Goal: Find specific page/section: Find specific page/section

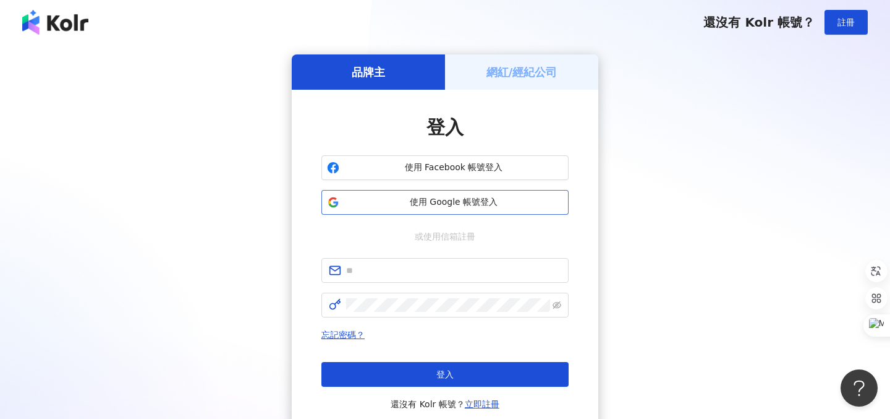
click at [446, 203] on span "使用 Google 帳號登入" at bounding box center [453, 202] width 219 height 12
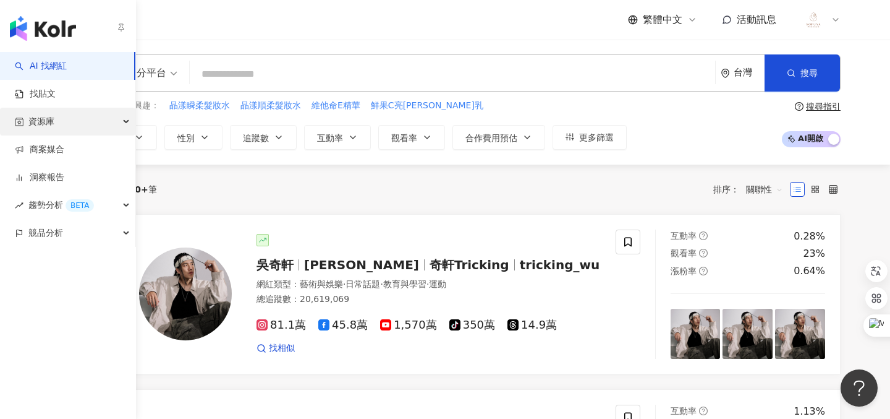
click at [101, 126] on div "資源庫" at bounding box center [67, 122] width 135 height 28
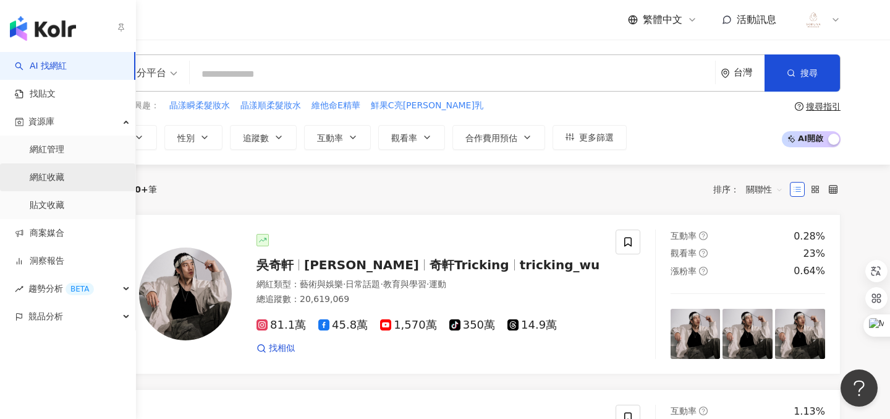
click at [64, 171] on link "網紅收藏" at bounding box center [47, 177] width 35 height 12
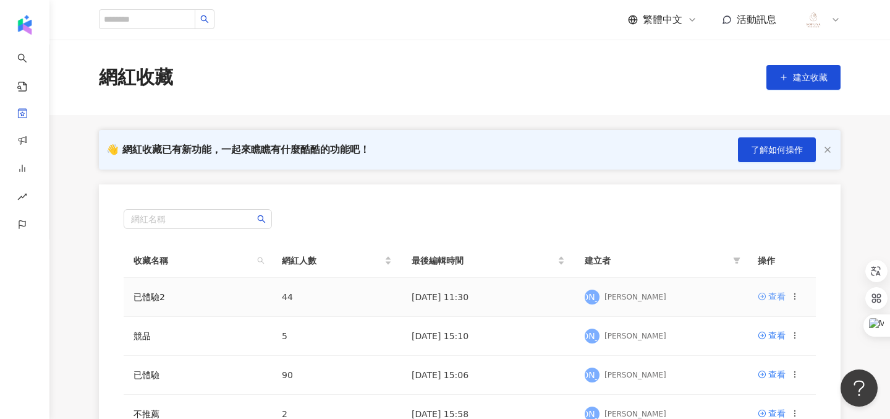
click at [777, 291] on div "查看" at bounding box center [777, 296] width 17 height 14
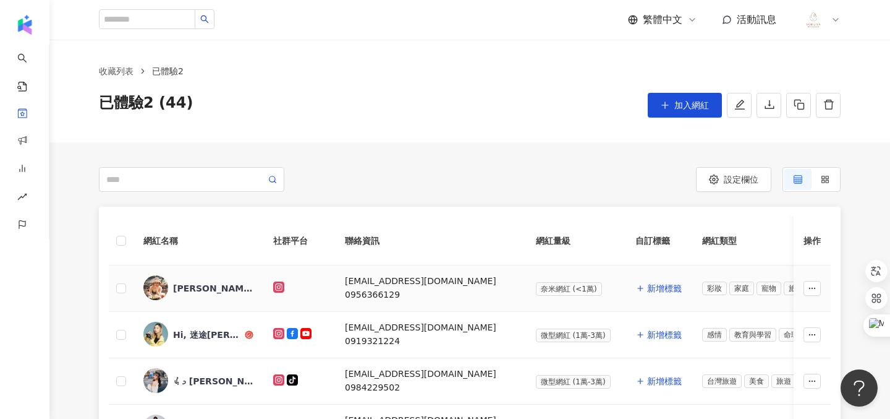
click at [485, 286] on td "[EMAIL_ADDRESS][DOMAIN_NAME] 0956366129" at bounding box center [430, 288] width 191 height 46
click at [509, 283] on icon "button" at bounding box center [513, 282] width 9 height 9
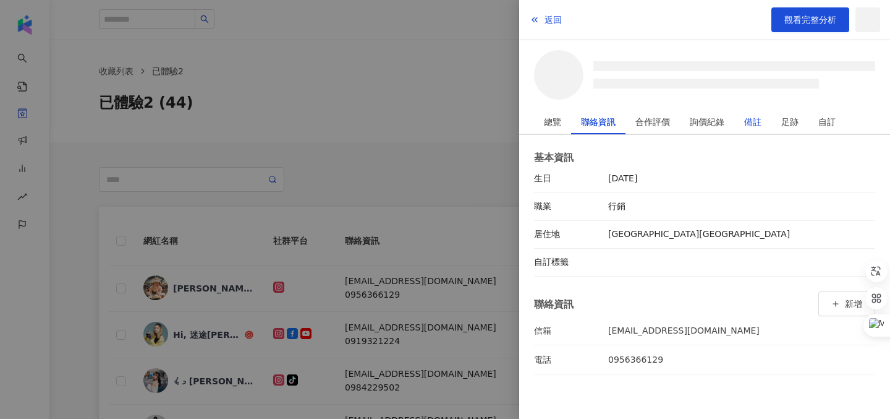
click at [754, 126] on div "備註" at bounding box center [753, 121] width 17 height 25
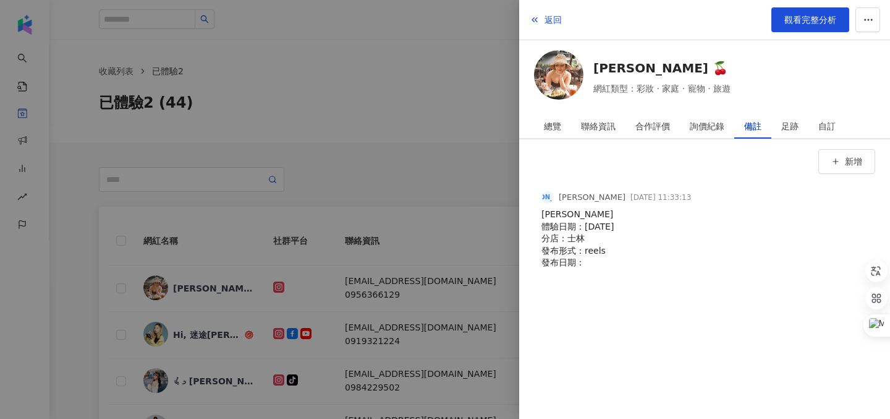
click at [383, 245] on div at bounding box center [445, 209] width 890 height 419
